Goal: Information Seeking & Learning: Learn about a topic

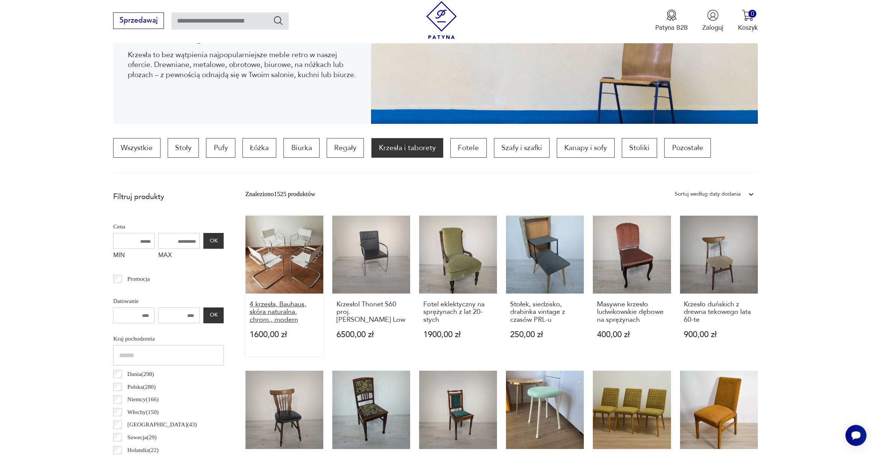
click at [289, 303] on h3 "4 krzesła, Bauhaus, skóra naturalna, chrom., modern" at bounding box center [285, 311] width 70 height 23
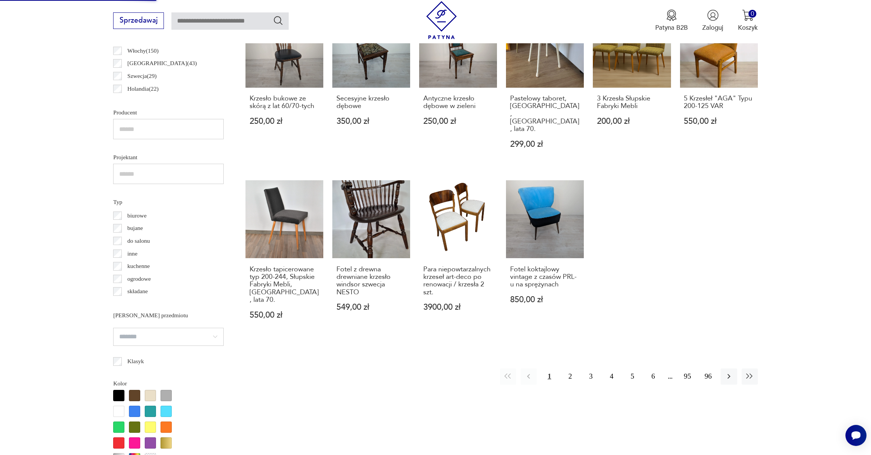
scroll to position [525, 0]
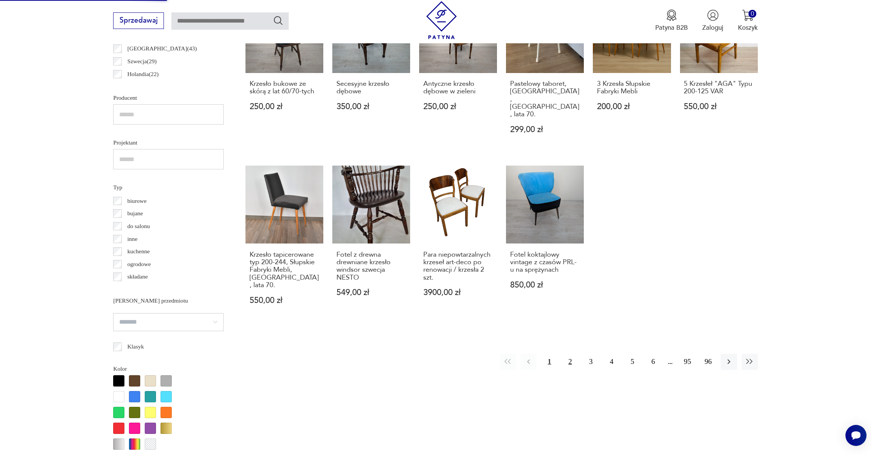
click at [570, 353] on button "2" at bounding box center [570, 361] width 16 height 16
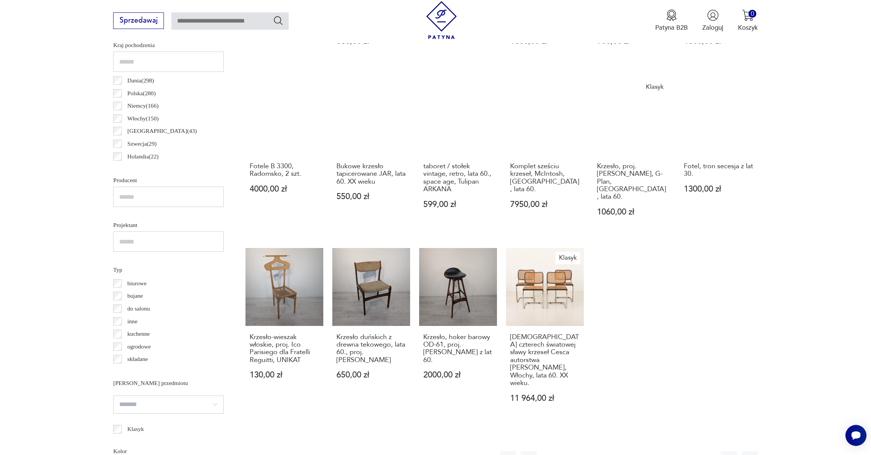
scroll to position [457, 0]
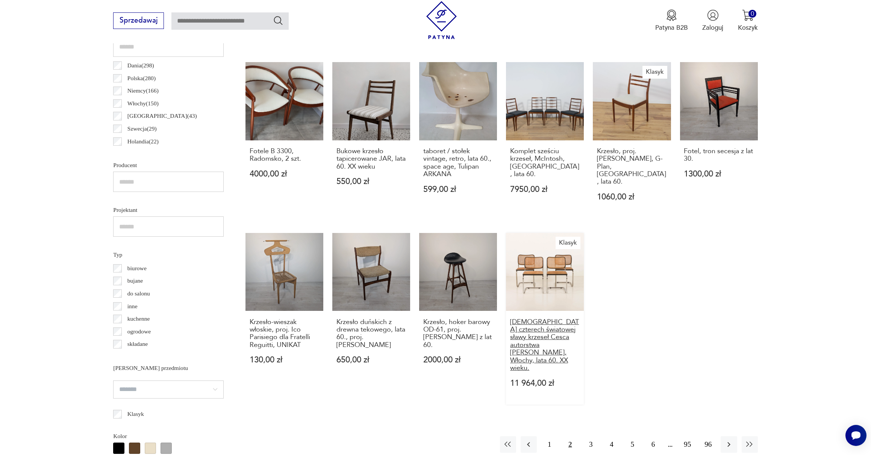
click at [537, 326] on h3 "[DEMOGRAPHIC_DATA] czterech światowej sławy krzeseł Cesca autorstwa [PERSON_NAM…" at bounding box center [545, 345] width 70 height 54
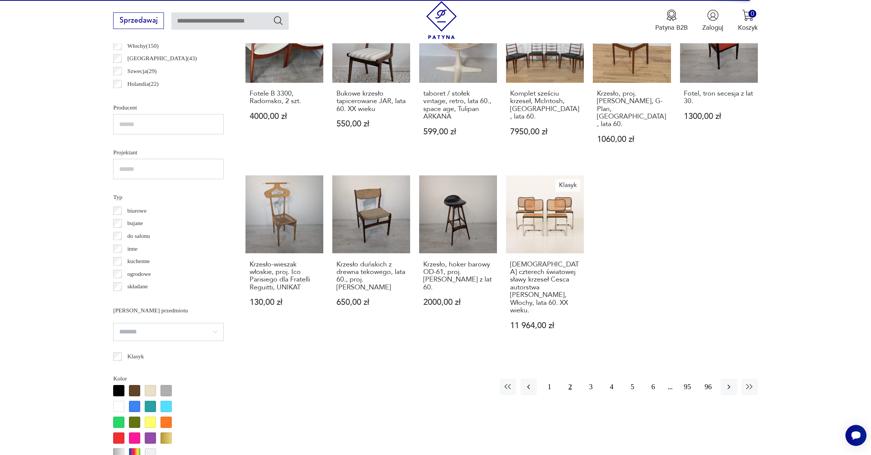
scroll to position [549, 0]
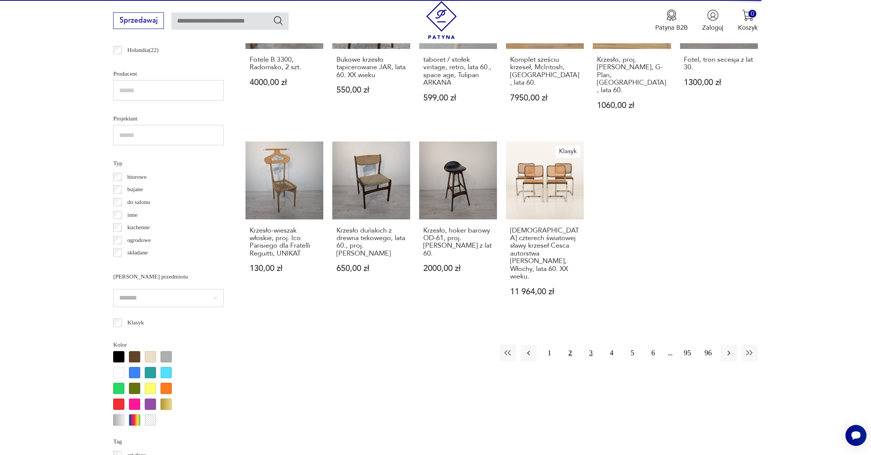
click at [591, 344] on button "3" at bounding box center [591, 352] width 16 height 16
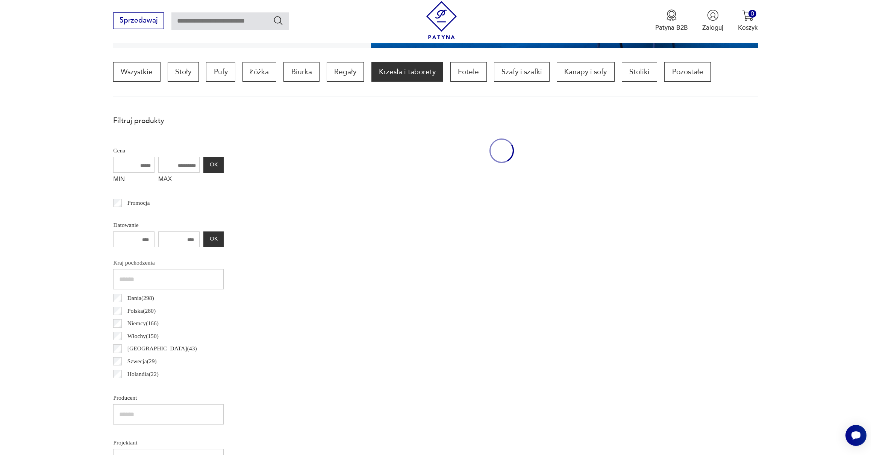
scroll to position [223, 0]
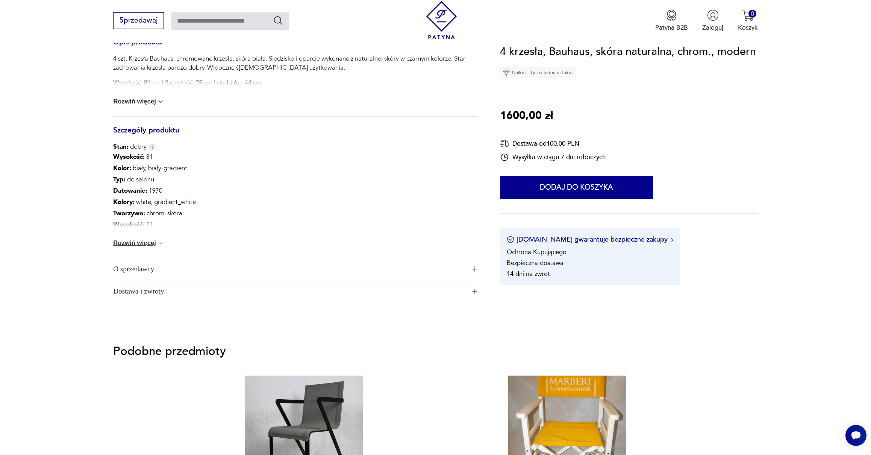
scroll to position [339, 0]
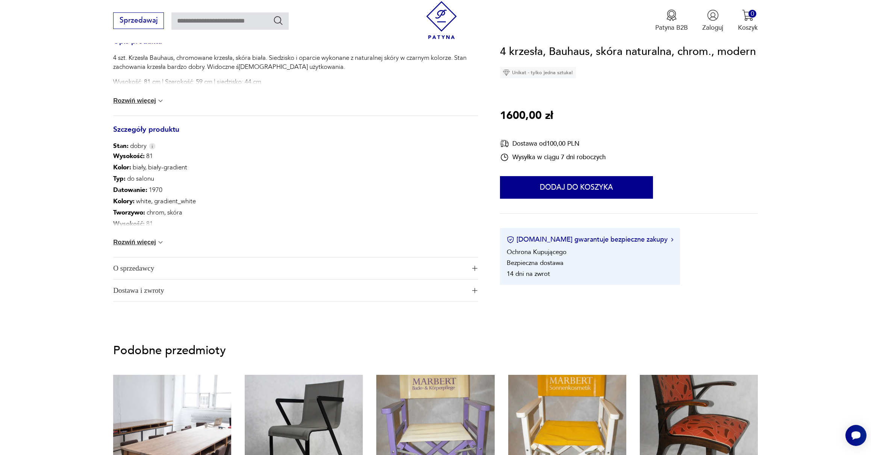
click at [137, 268] on span "O sprzedawcy" at bounding box center [289, 268] width 353 height 22
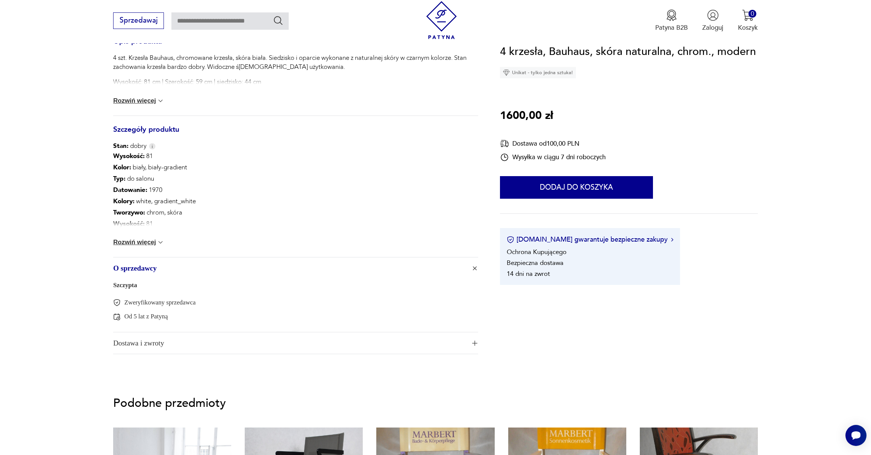
click at [121, 285] on link "Szczypta" at bounding box center [125, 284] width 24 height 7
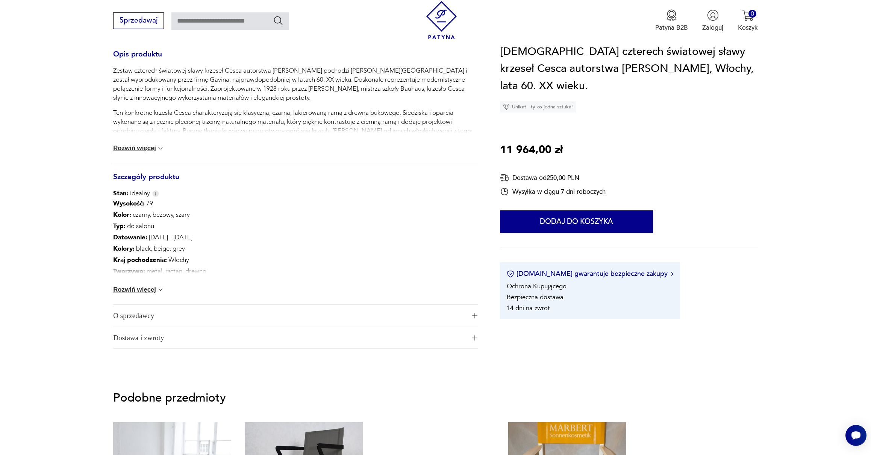
scroll to position [355, 0]
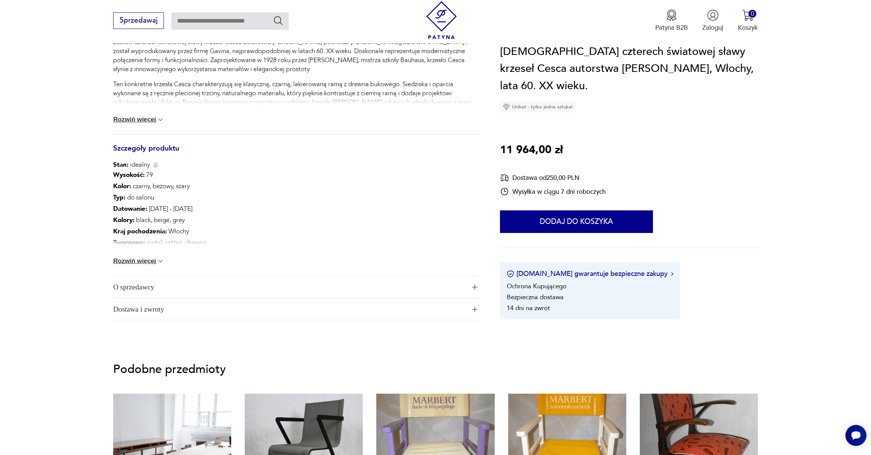
click at [141, 290] on span "O sprzedawcy" at bounding box center [289, 287] width 353 height 22
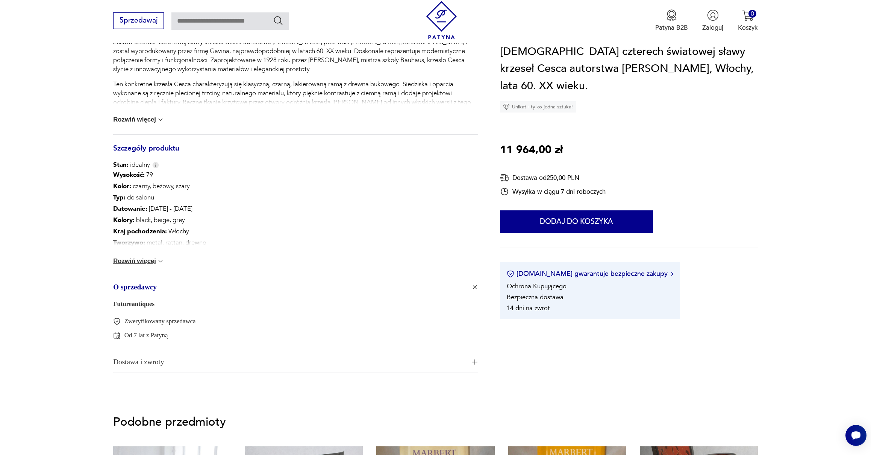
click at [139, 303] on link "Futureantiques" at bounding box center [133, 303] width 41 height 7
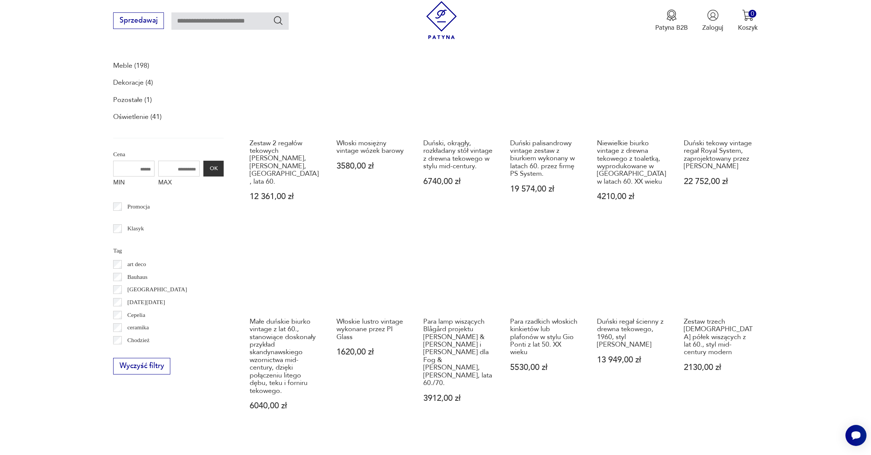
scroll to position [288, 0]
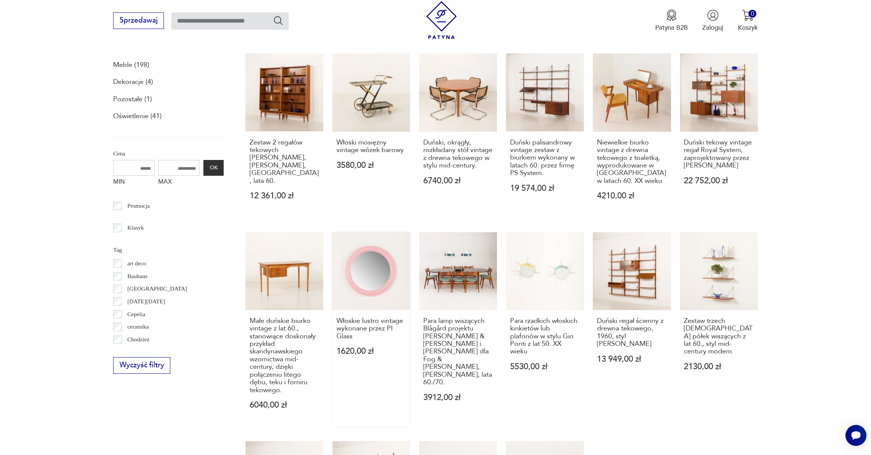
click at [370, 278] on link "Włoskie lustro vintage wykonane przez PI Glass 1620,00 zł" at bounding box center [371, 329] width 78 height 194
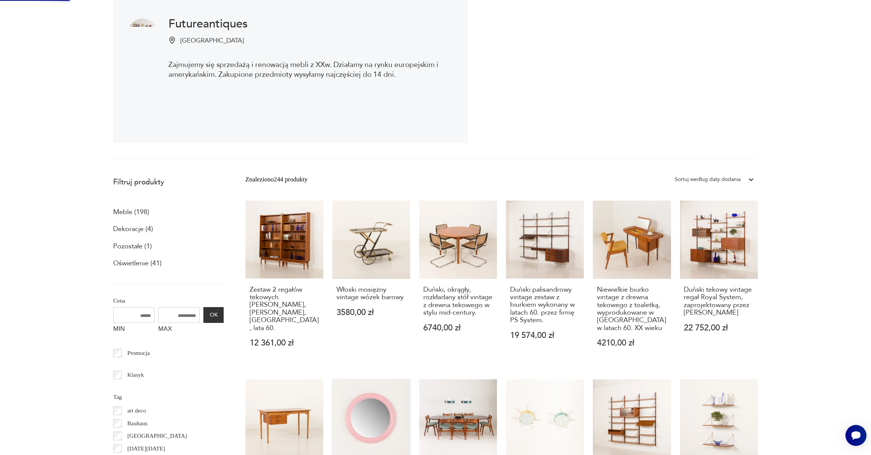
scroll to position [0, 0]
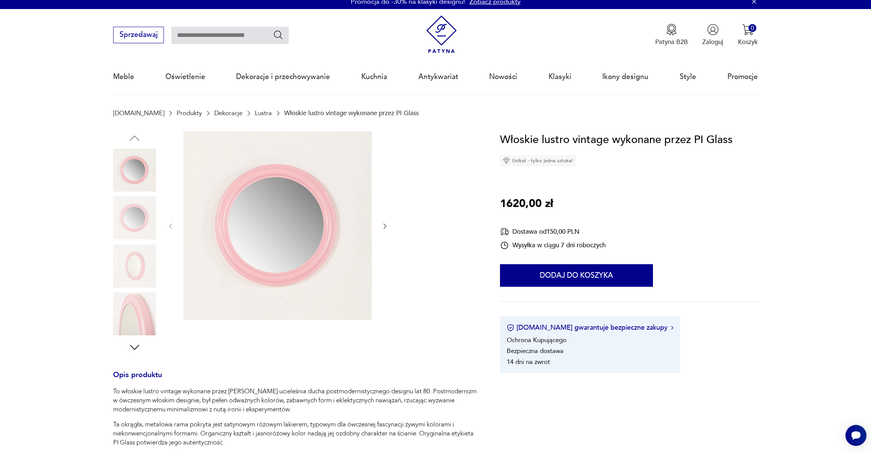
scroll to position [6, 0]
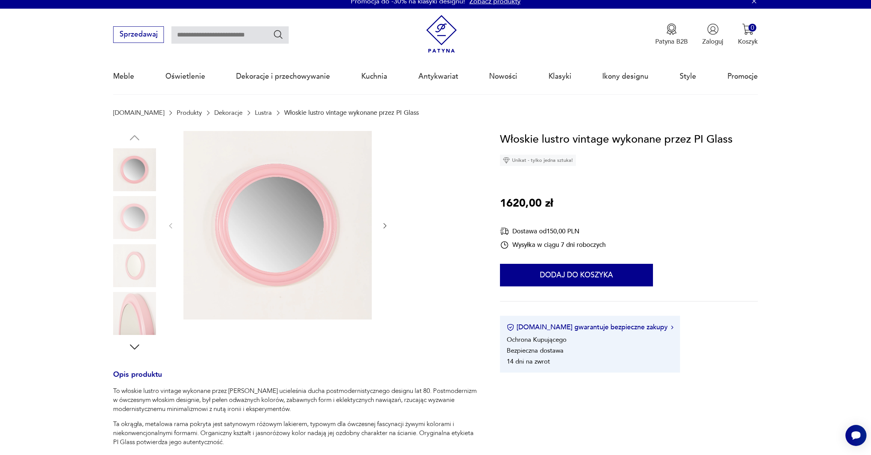
click at [308, 243] on img at bounding box center [278, 225] width 188 height 188
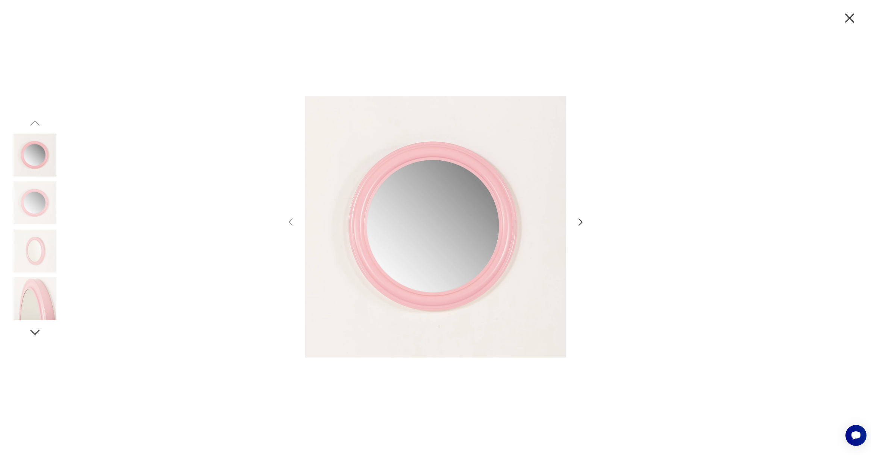
click at [582, 221] on icon "button" at bounding box center [581, 222] width 4 height 8
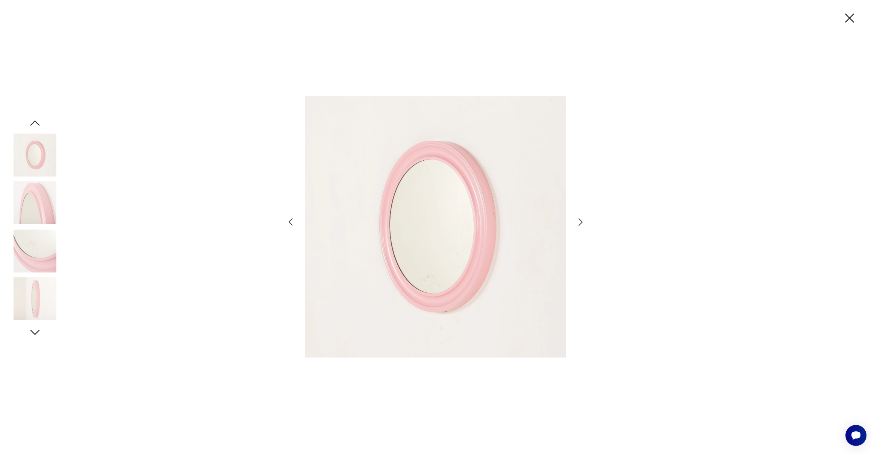
click at [582, 221] on icon "button" at bounding box center [581, 222] width 4 height 8
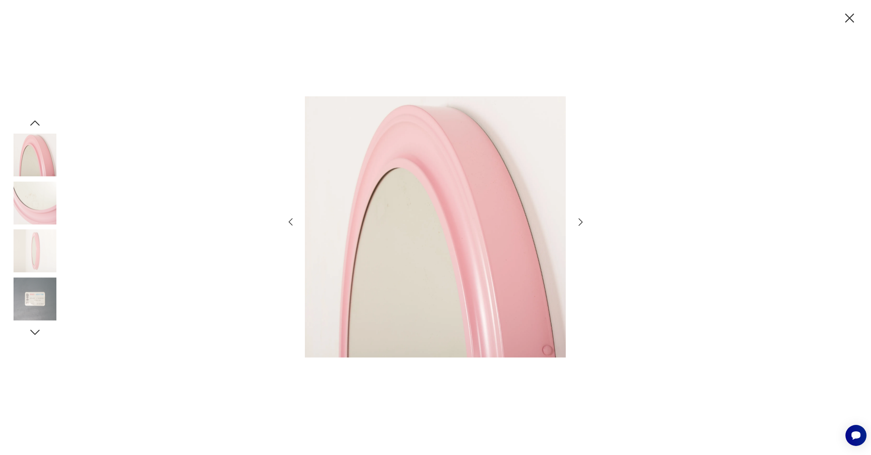
click at [582, 221] on icon "button" at bounding box center [581, 222] width 4 height 8
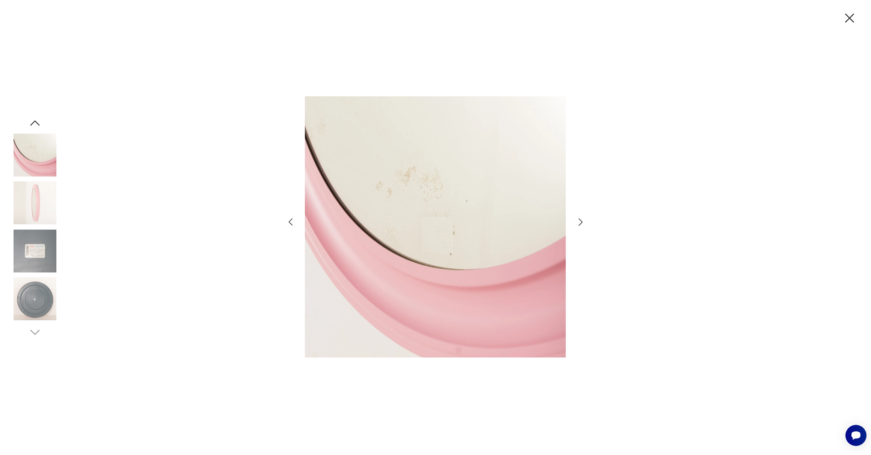
click at [582, 221] on icon "button" at bounding box center [581, 222] width 4 height 8
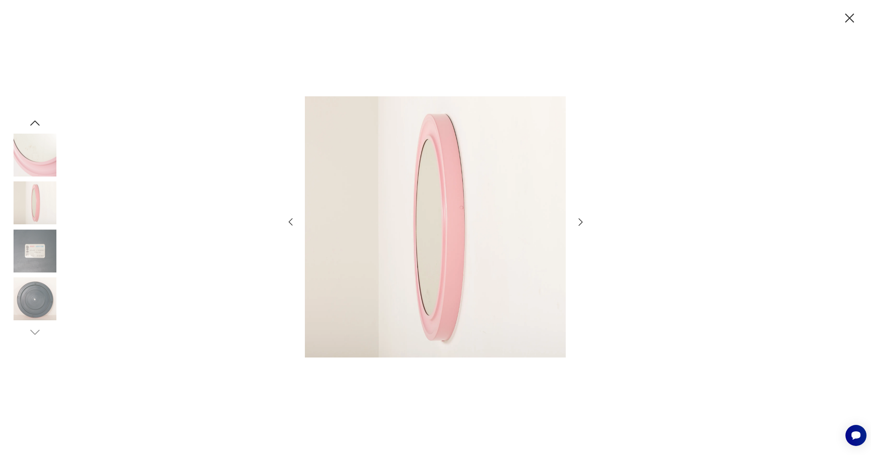
click at [582, 221] on icon "button" at bounding box center [581, 222] width 4 height 8
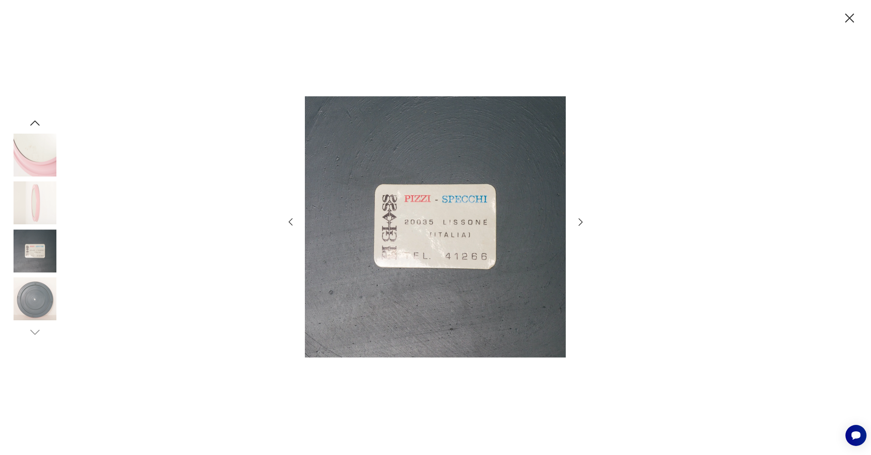
click at [582, 221] on icon "button" at bounding box center [581, 222] width 4 height 8
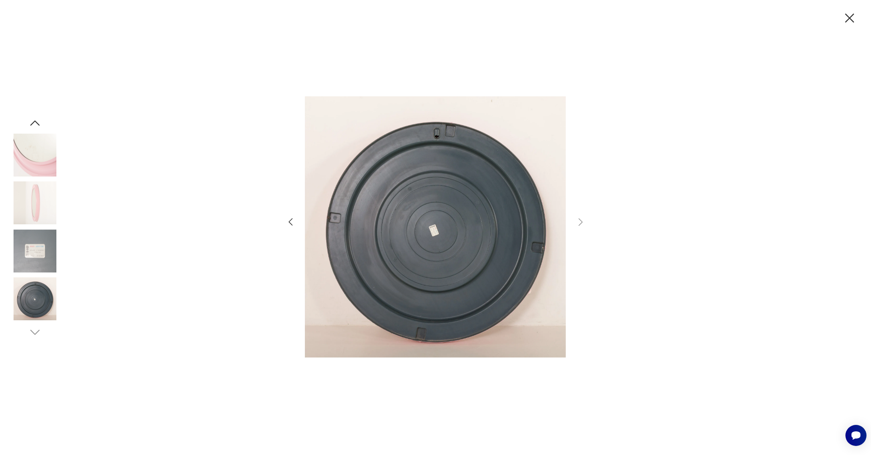
click at [293, 223] on icon "button" at bounding box center [290, 222] width 11 height 11
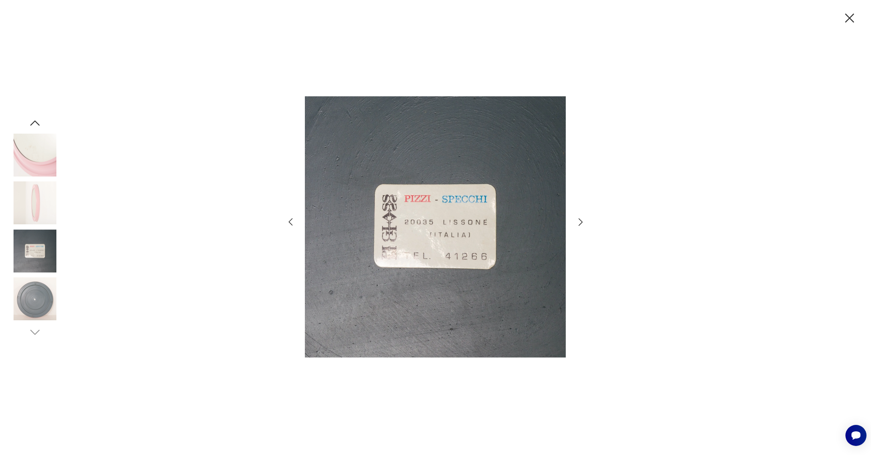
click at [293, 223] on icon "button" at bounding box center [290, 222] width 11 height 11
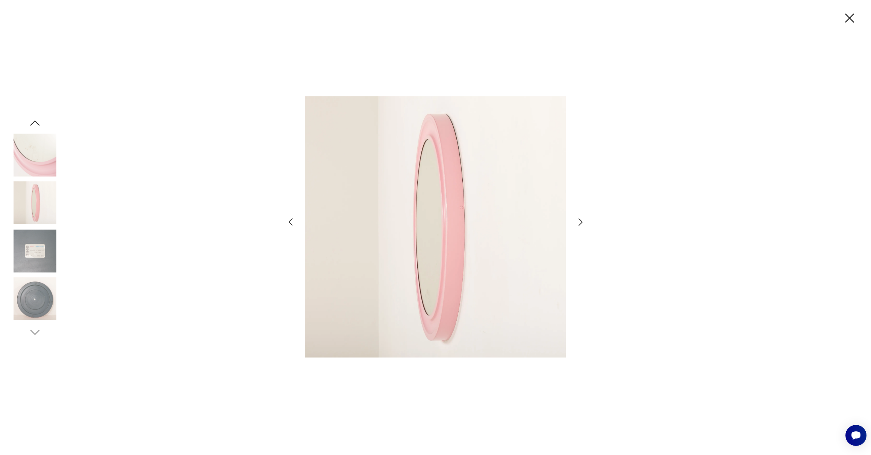
click at [293, 223] on icon "button" at bounding box center [290, 222] width 11 height 11
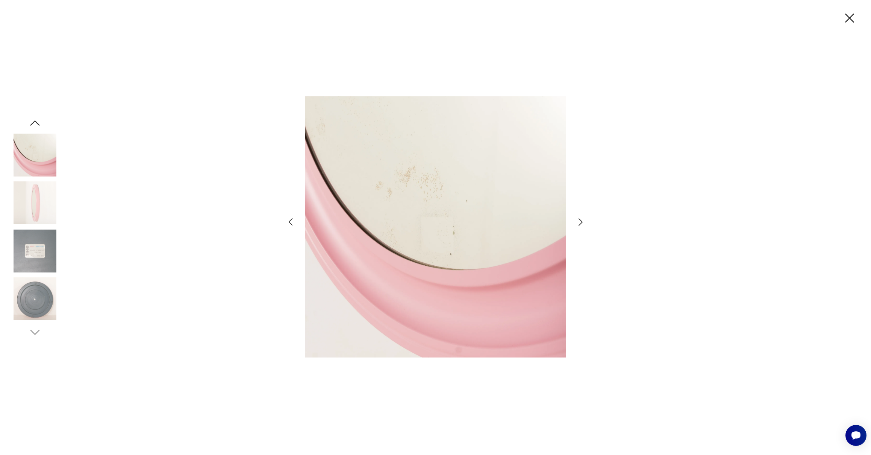
click at [848, 15] on icon "button" at bounding box center [850, 18] width 16 height 16
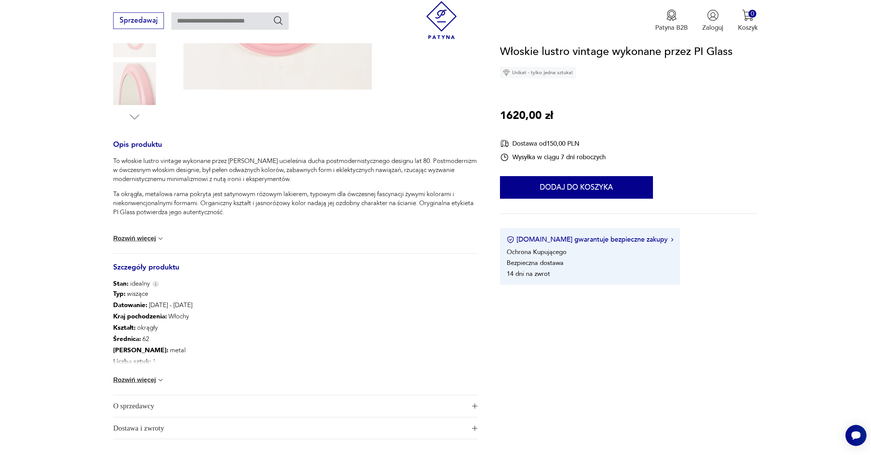
scroll to position [302, 0]
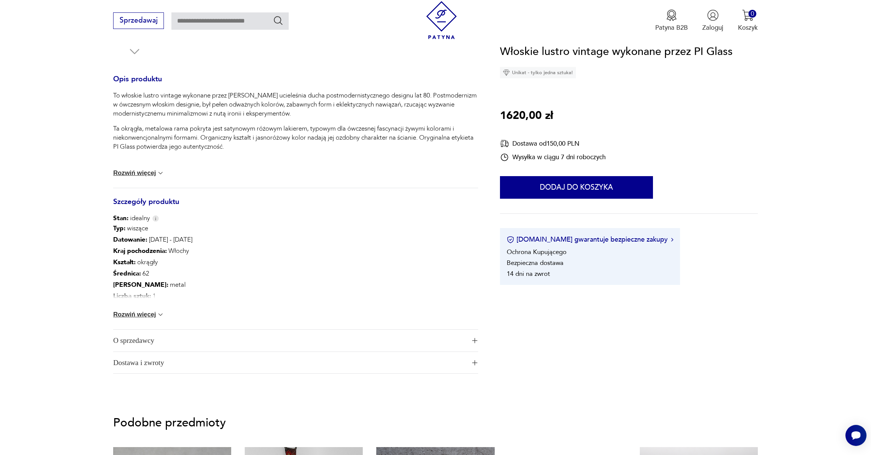
click at [144, 312] on button "Rozwiń więcej" at bounding box center [138, 315] width 51 height 8
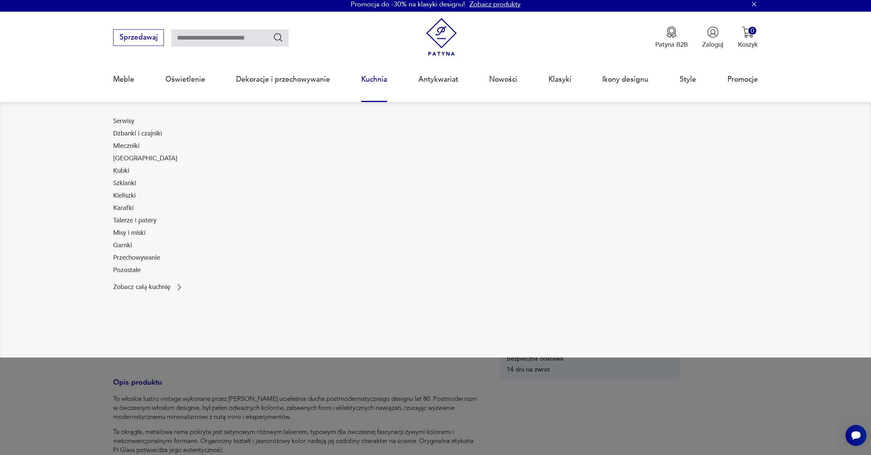
scroll to position [0, 0]
